Goal: Check status: Check status

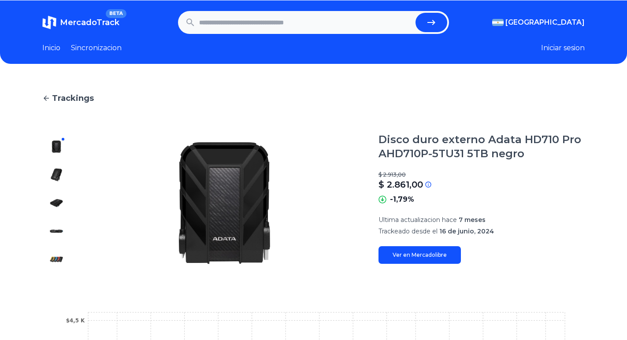
scroll to position [44, 0]
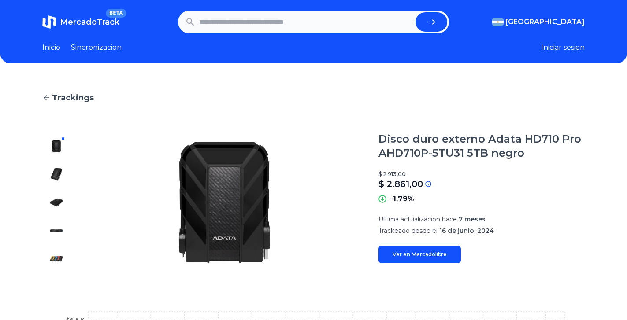
scroll to position [44, 0]
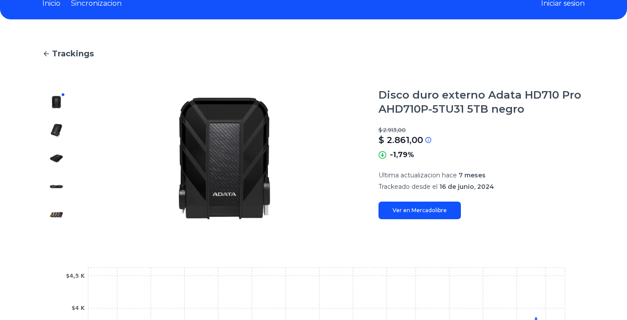
click at [585, 50] on link "Trackings" at bounding box center [313, 54] width 543 height 12
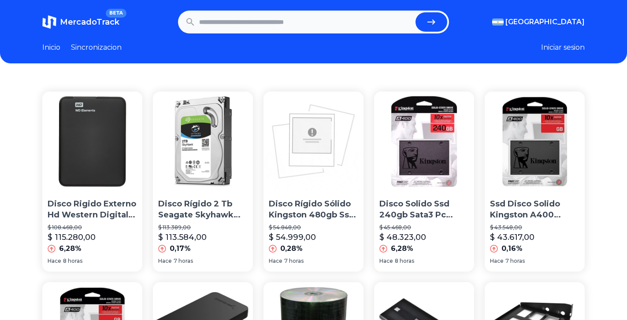
scroll to position [44, 0]
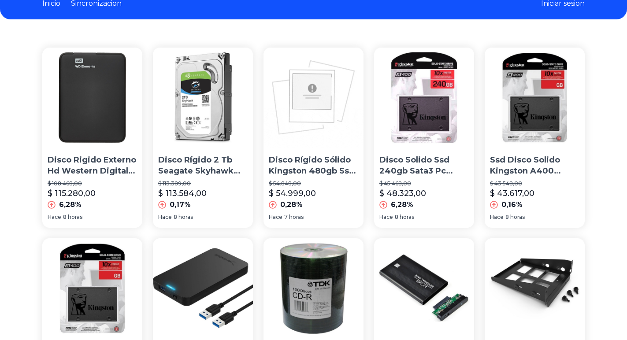
scroll to position [44, 0]
